Goal: Find contact information: Find contact information

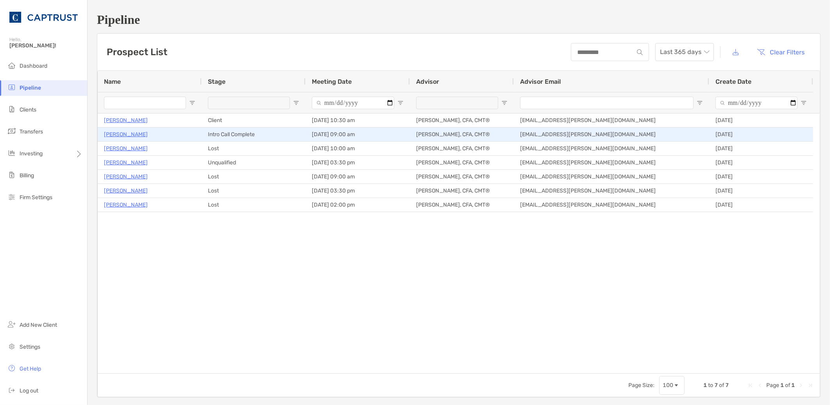
click at [134, 134] on p "[PERSON_NAME]" at bounding box center [126, 134] width 44 height 10
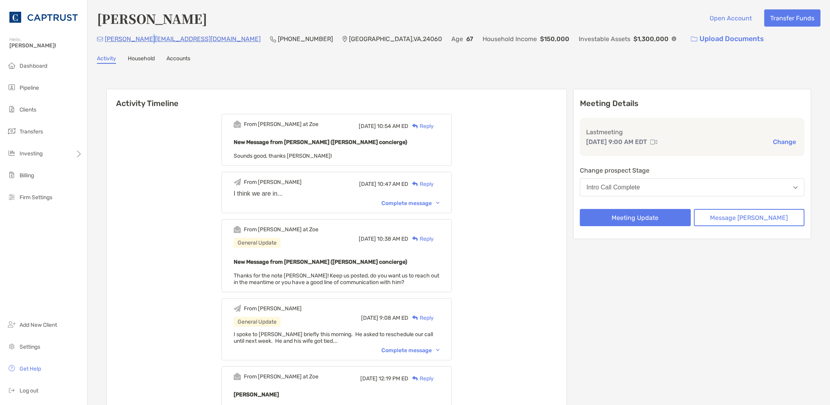
drag, startPoint x: 0, startPoint y: 0, endPoint x: 147, endPoint y: 36, distance: 151.6
click at [147, 36] on div "bruce@aire.ec (540) 818-5682 Blacksburg , VA , 24060 Age 67 Household Income $1…" at bounding box center [459, 38] width 724 height 17
drag, startPoint x: 148, startPoint y: 38, endPoint x: 104, endPoint y: 39, distance: 43.4
click at [104, 39] on div "bruce@aire.ec (540) 818-5682 Blacksburg , VA , 24060 Age 67 Household Income $1…" at bounding box center [459, 38] width 724 height 17
drag, startPoint x: 104, startPoint y: 39, endPoint x: 110, endPoint y: 37, distance: 6.0
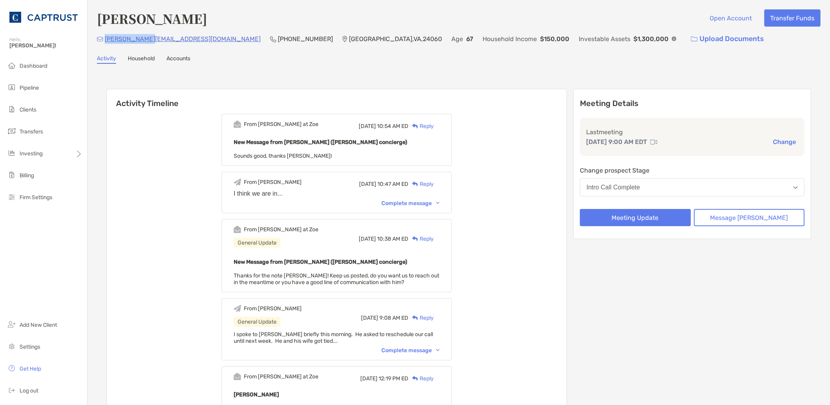
copy p "bruce@aire.ec"
